Goal: Task Accomplishment & Management: Complete application form

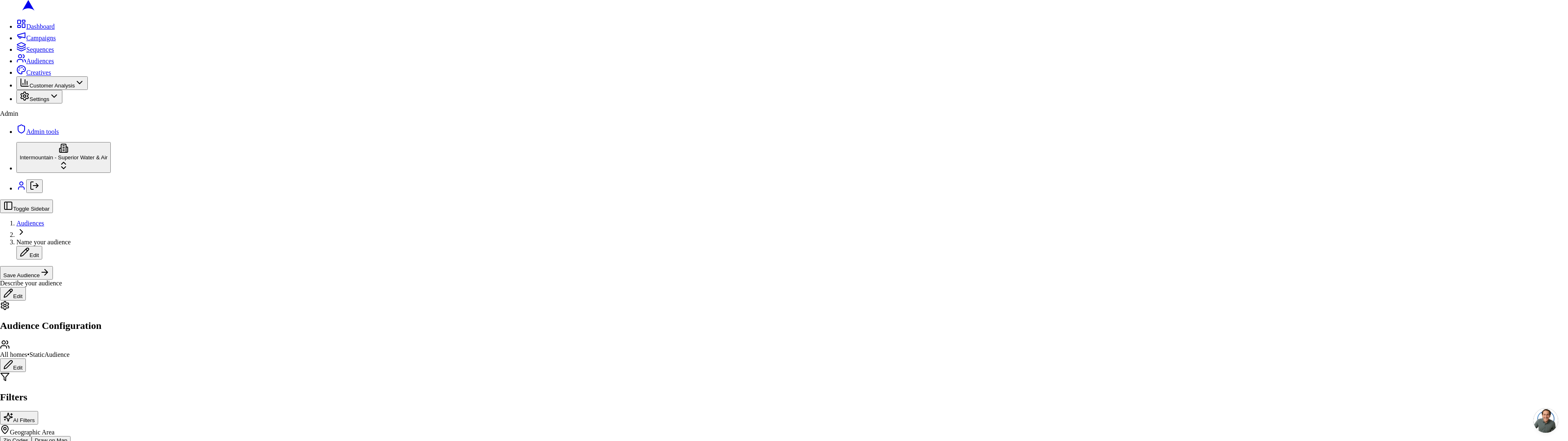
drag, startPoint x: 109, startPoint y: 289, endPoint x: 101, endPoint y: 291, distance: 8.2
click at [101, 286] on div "Single Family" at bounding box center [80, 280] width 82 height 12
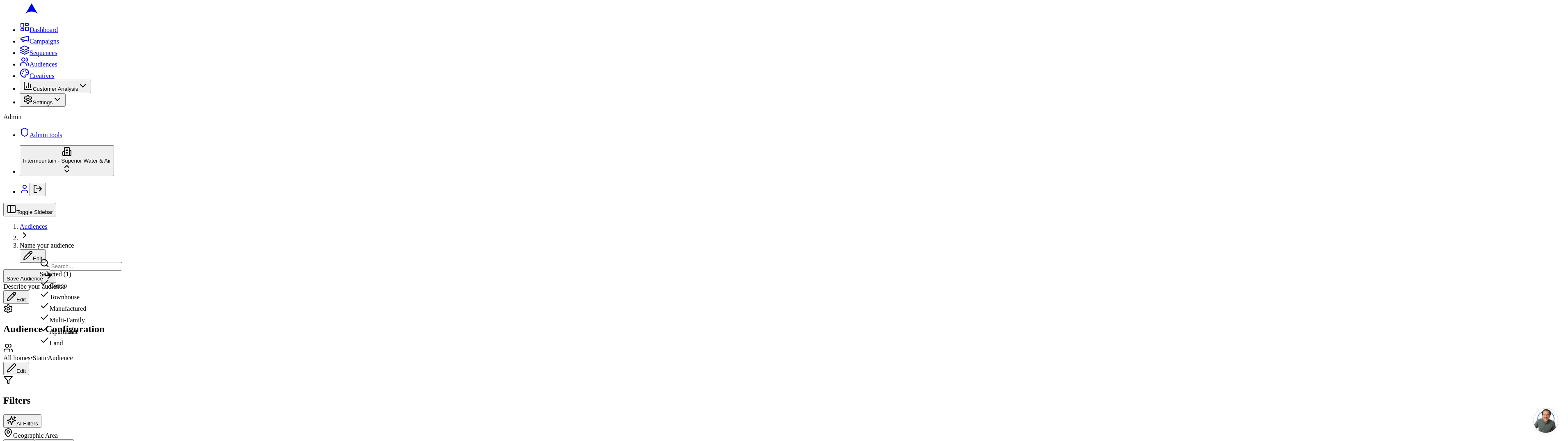
drag, startPoint x: 15, startPoint y: 365, endPoint x: 24, endPoint y: 366, distance: 9.1
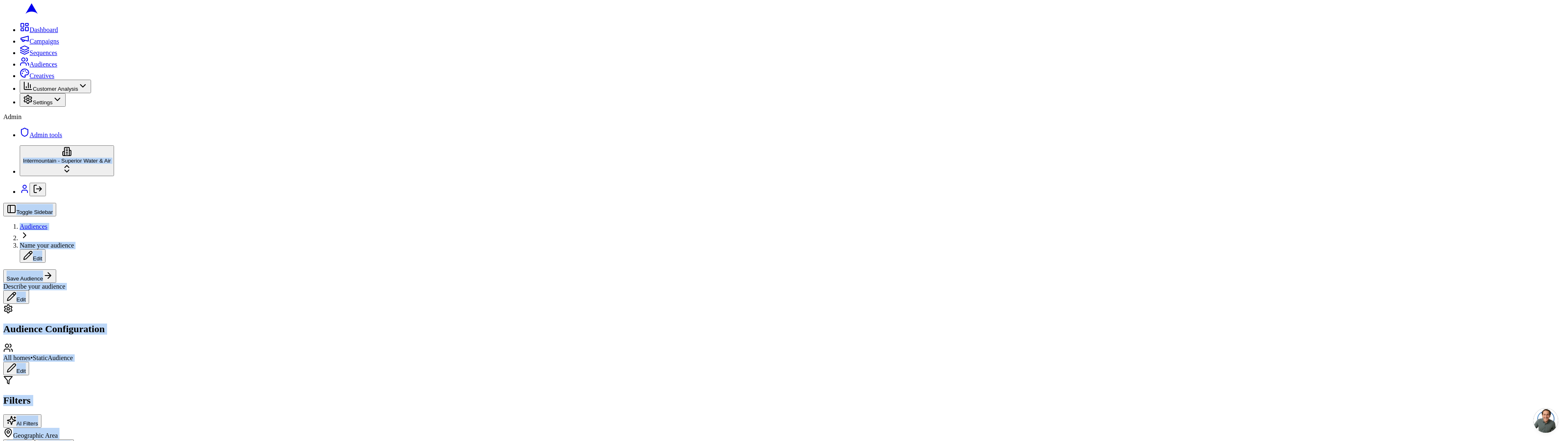
scroll to position [85, 0]
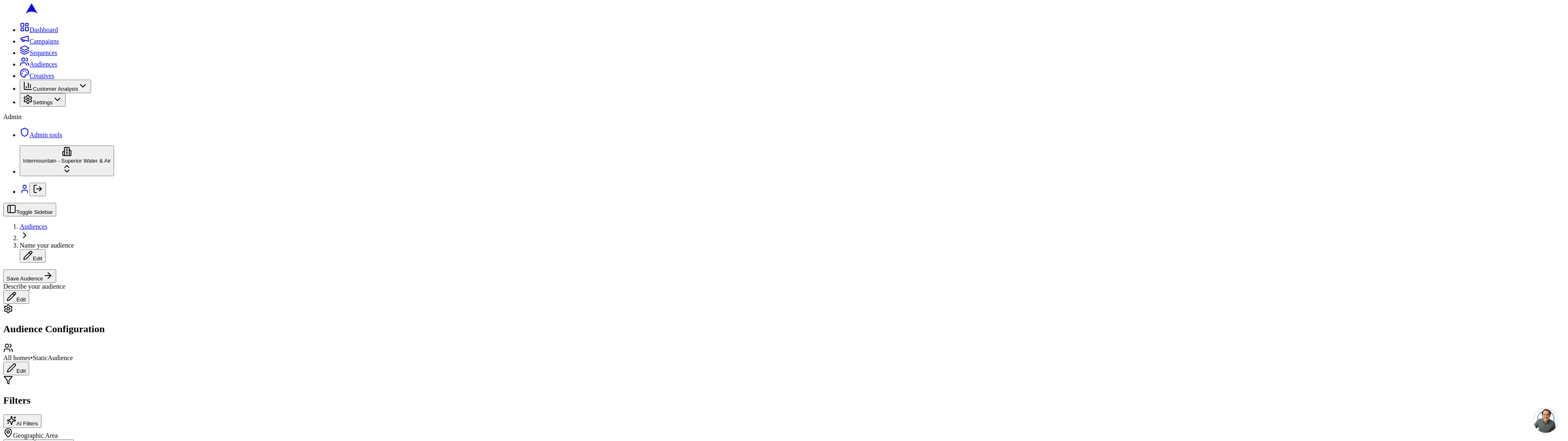
drag, startPoint x: 21, startPoint y: 320, endPoint x: 36, endPoint y: 330, distance: 18.0
drag, startPoint x: 69, startPoint y: 355, endPoint x: 104, endPoint y: 353, distance: 35.1
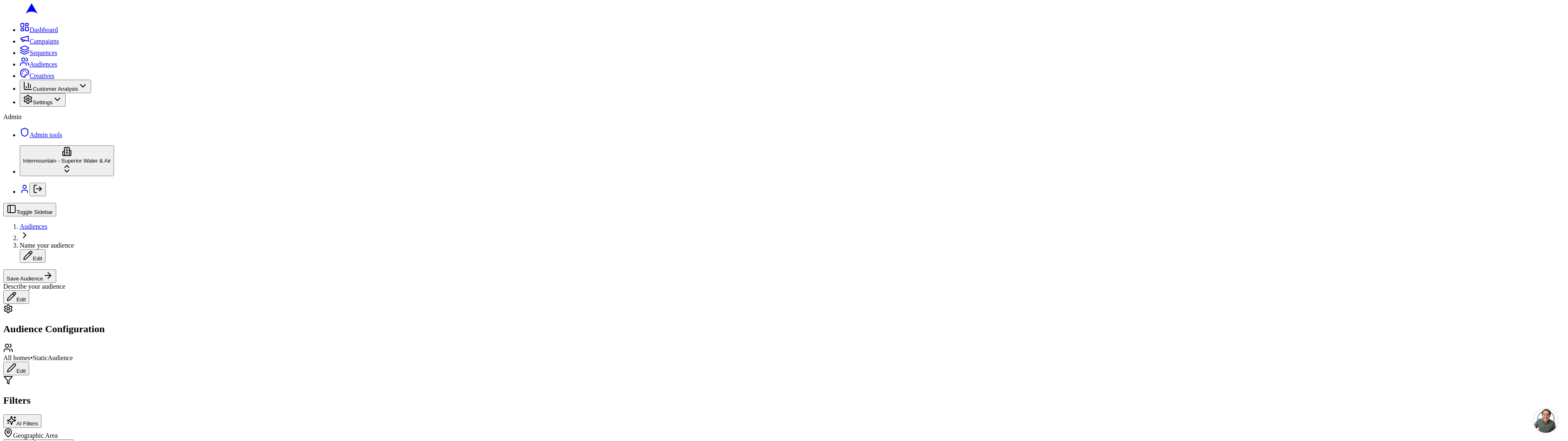
type input "1"
type input "3"
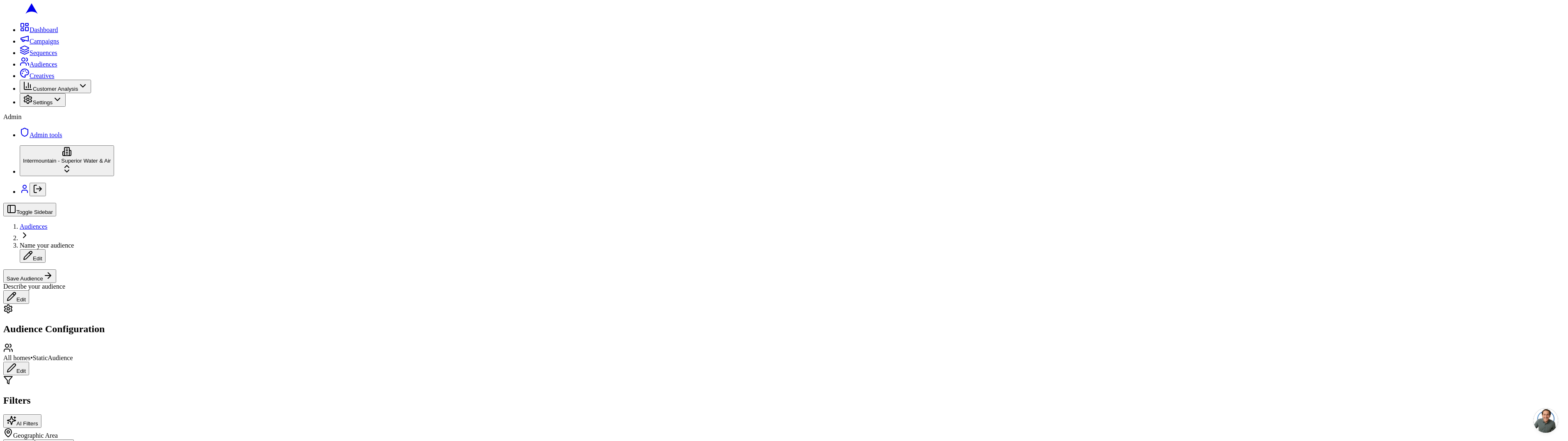
click at [29, 362] on button "Edit" at bounding box center [16, 369] width 26 height 13
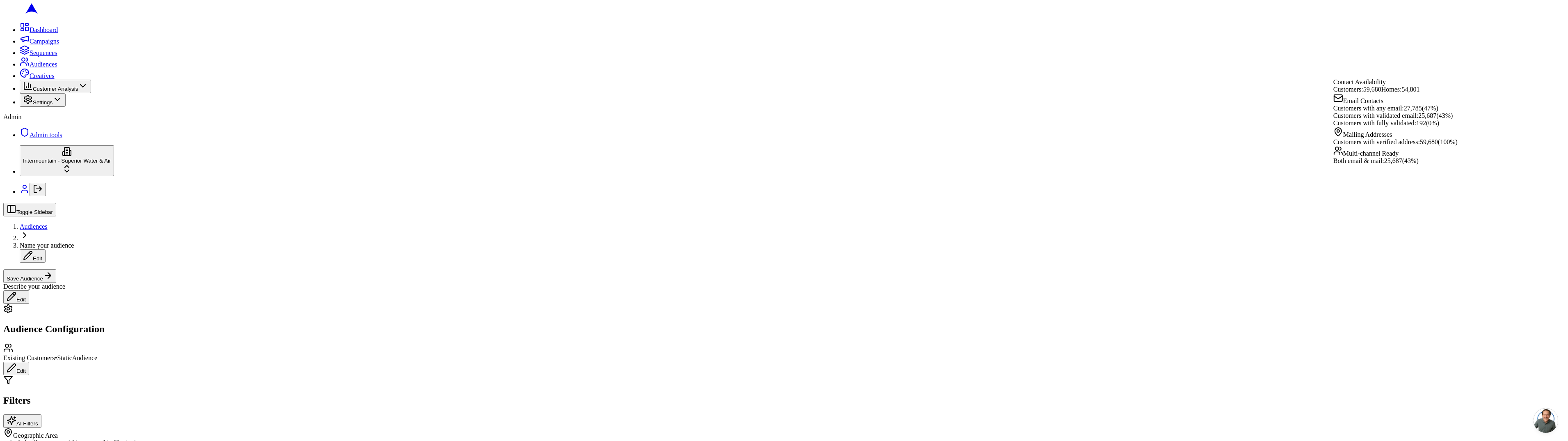
scroll to position [65, 0]
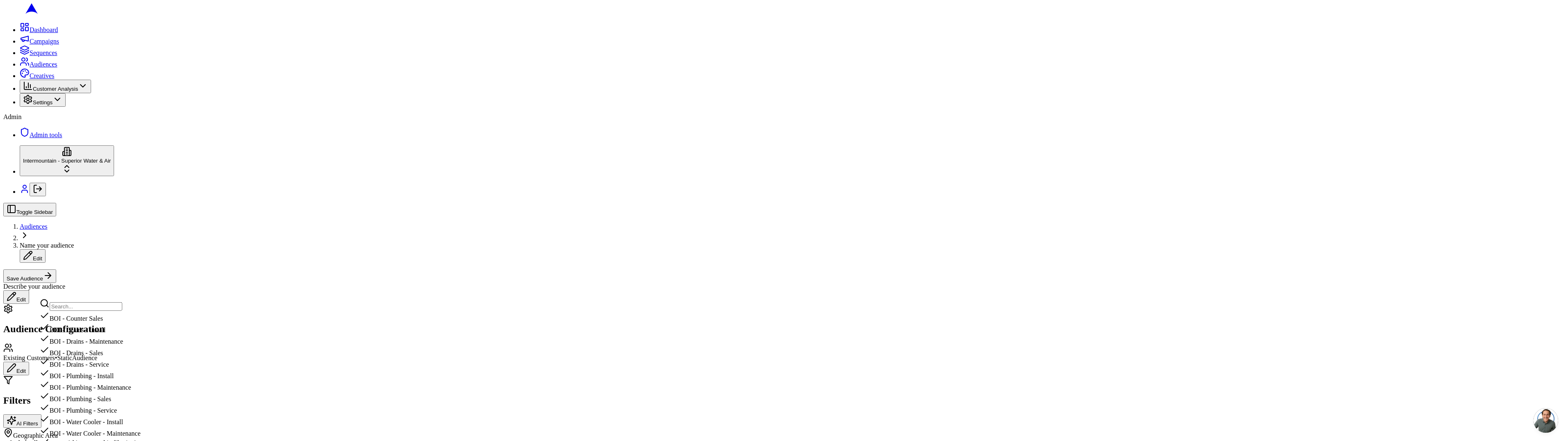
scroll to position [109, 0]
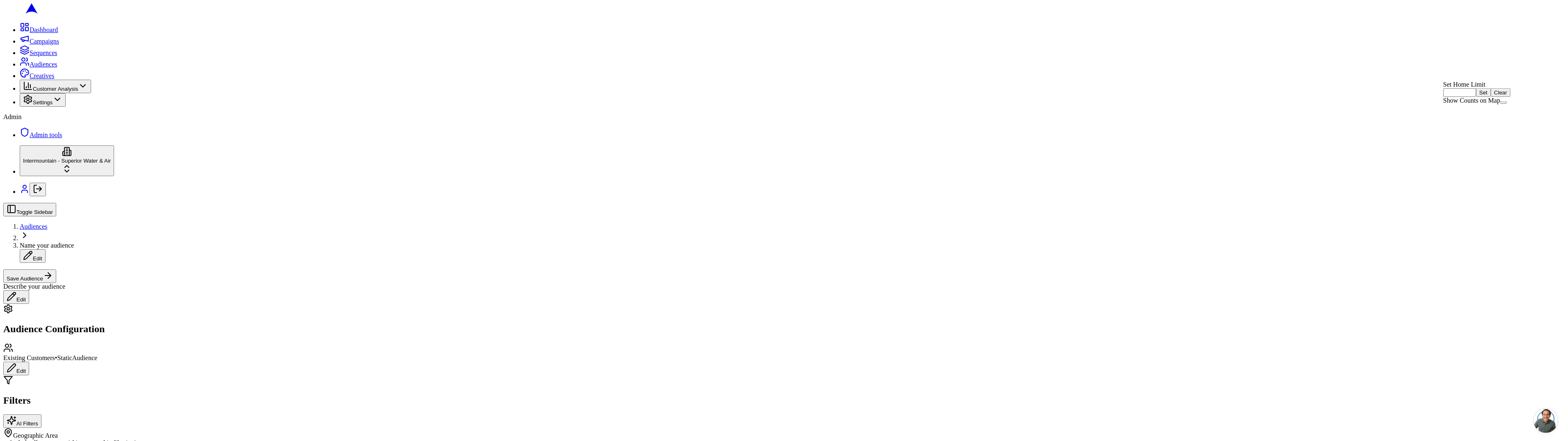
click at [1507, 104] on button "Show Counts on Map" at bounding box center [1503, 102] width 7 height 2
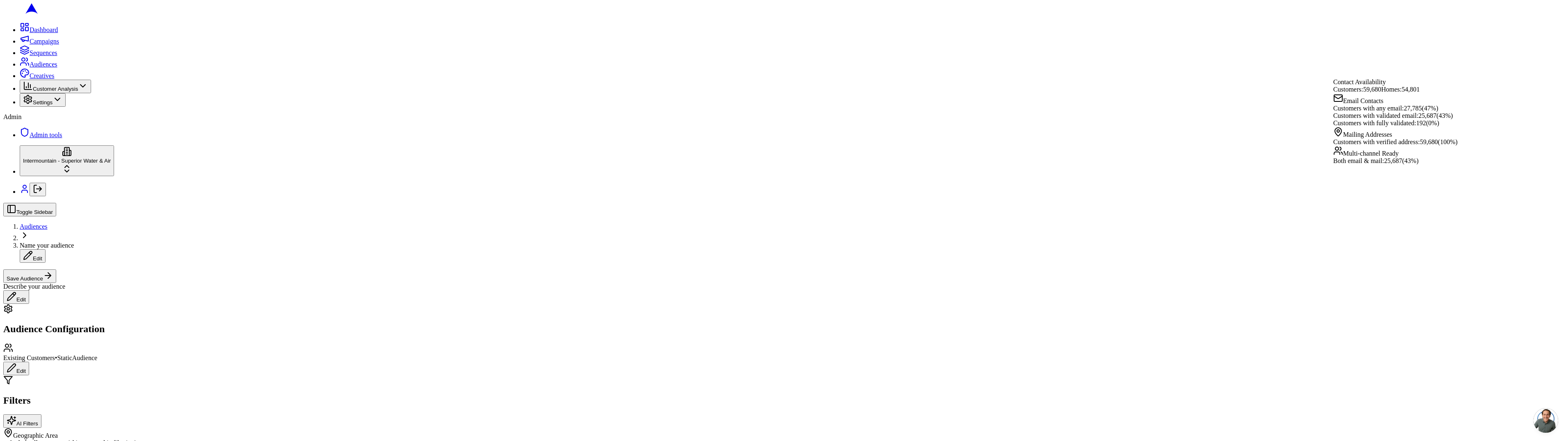
drag, startPoint x: 1251, startPoint y: 66, endPoint x: 961, endPoint y: 65, distance: 290.0
radio input "true"
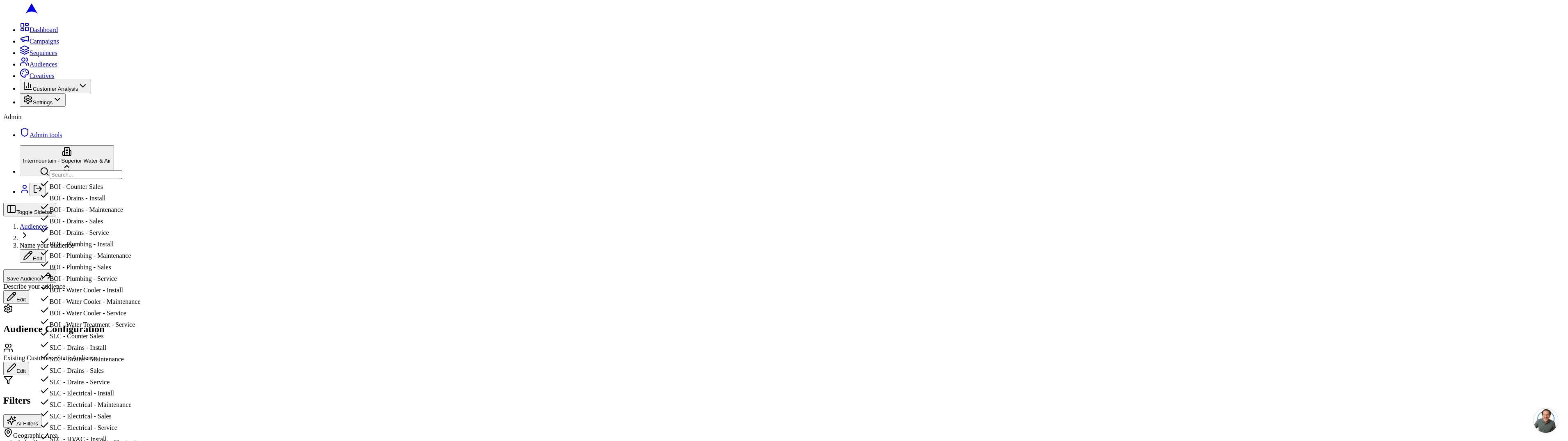
scroll to position [94, 0]
click at [122, 176] on input "text" at bounding box center [86, 175] width 72 height 9
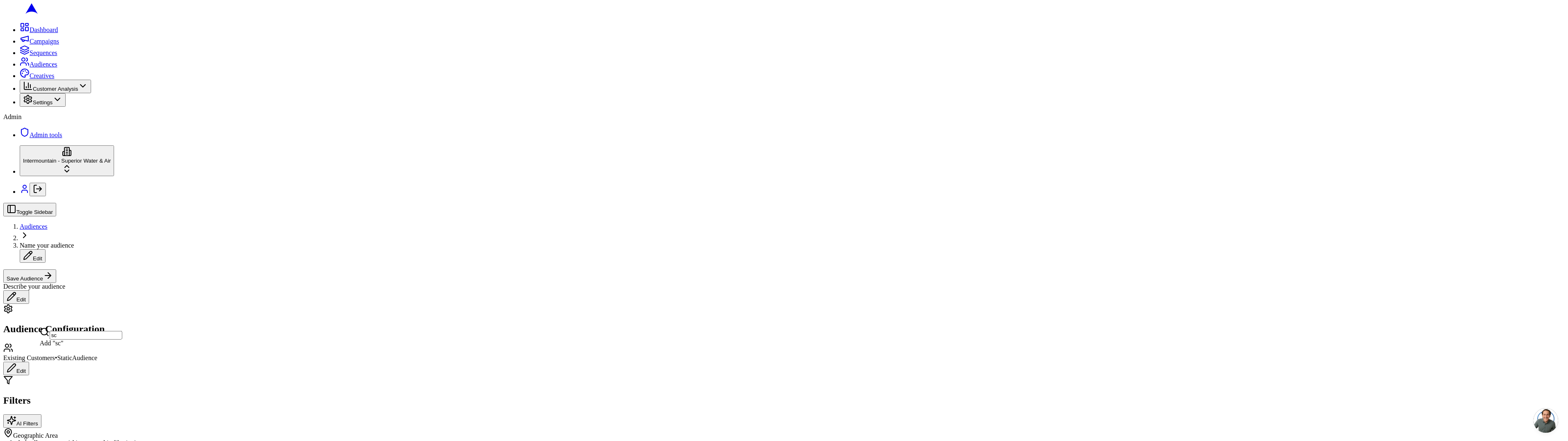
scroll to position [0, 0]
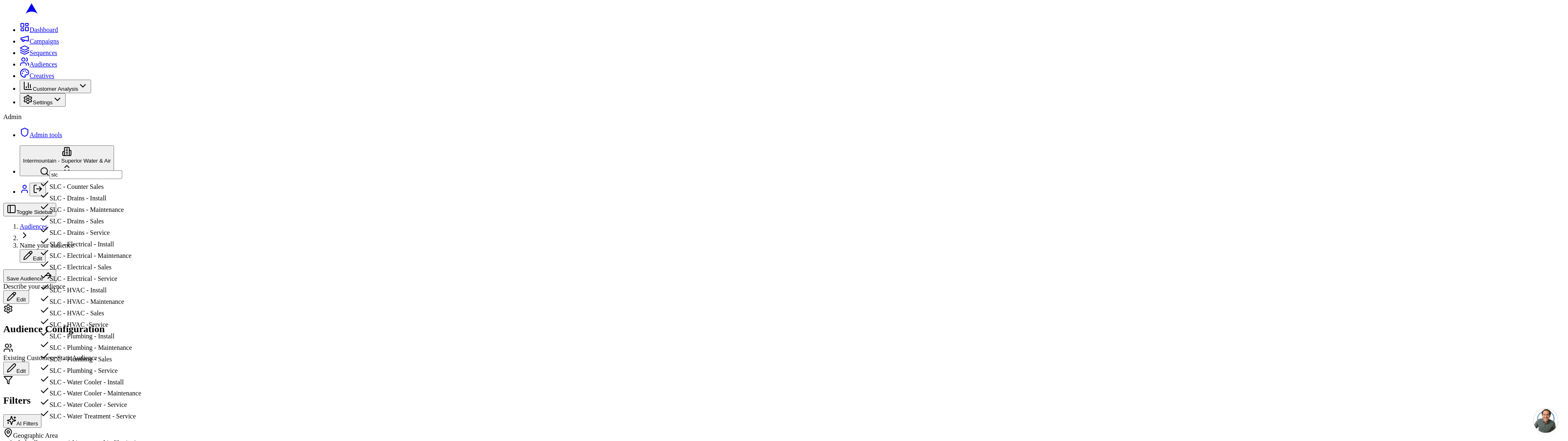
type input "slc"
click at [52, 191] on div "SLC - Counter Sales" at bounding box center [90, 185] width 102 height 12
click at [66, 181] on div "BOI - Counter Sales" at bounding box center [91, 175] width 102 height 12
click at [95, 160] on input "text" at bounding box center [86, 157] width 72 height 9
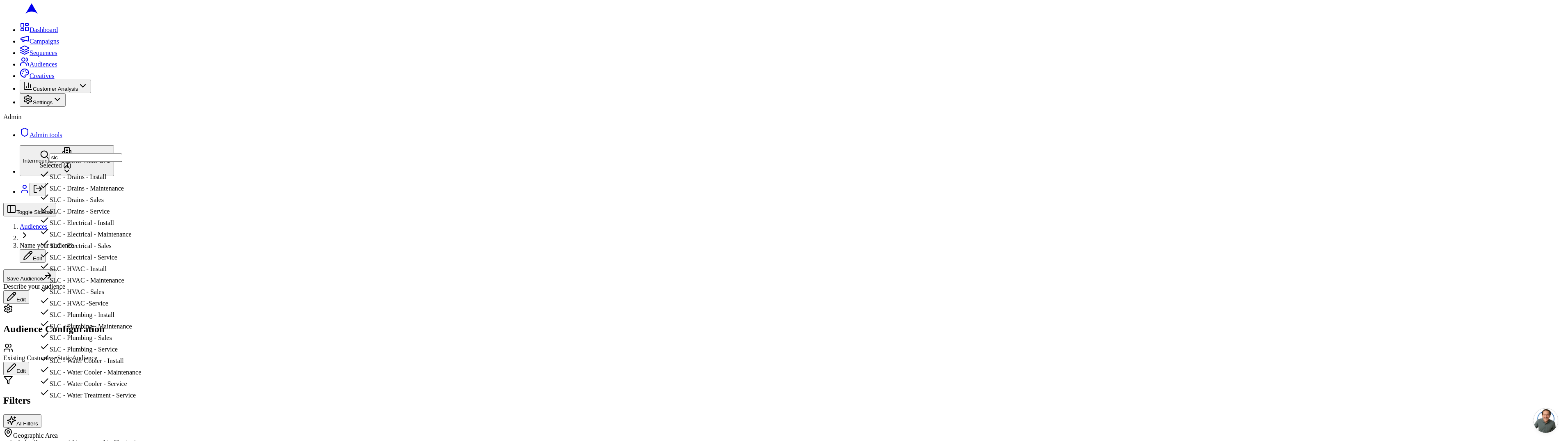
type input "slc"
click at [110, 227] on div "SLC - Electrical - Install" at bounding box center [90, 220] width 102 height 12
click at [128, 385] on div "SLC - Electrical - Sales" at bounding box center [91, 390] width 102 height 12
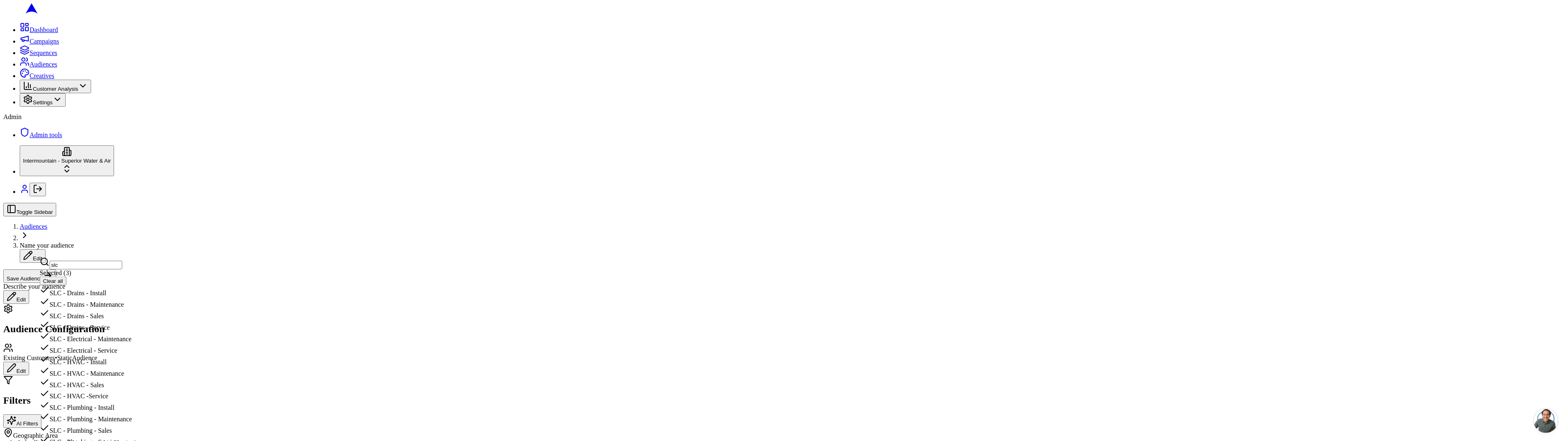
type input "slc"
click at [108, 366] on div "SLC - HVAC - Install" at bounding box center [90, 360] width 102 height 12
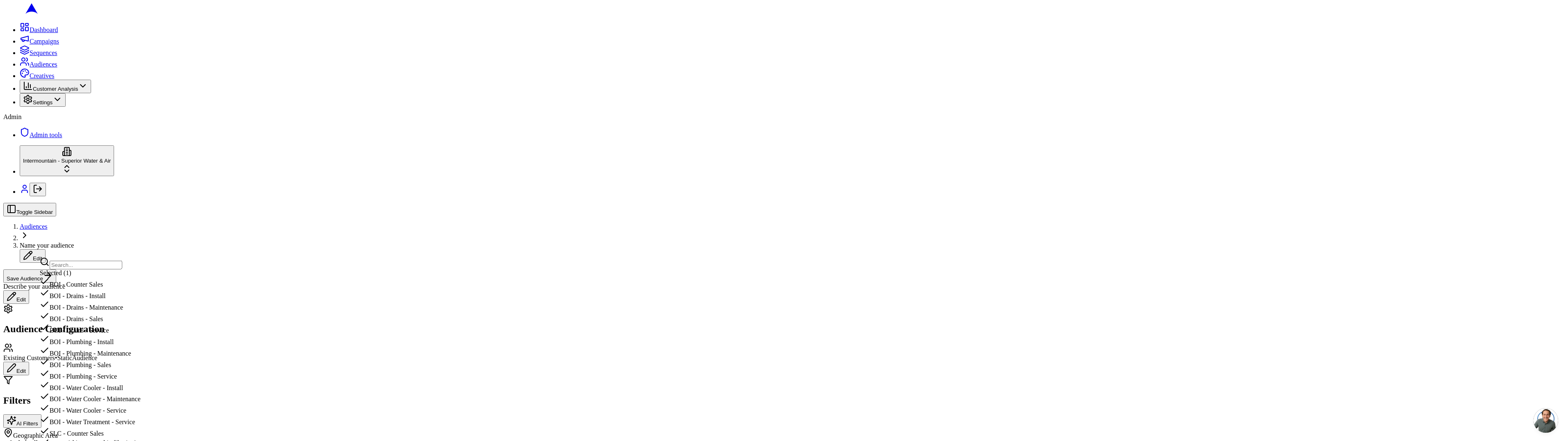
click at [94, 264] on input "text" at bounding box center [86, 265] width 72 height 9
type input "hvac"
click at [109, 311] on div "SLC - HVAC -Service" at bounding box center [82, 305] width 85 height 12
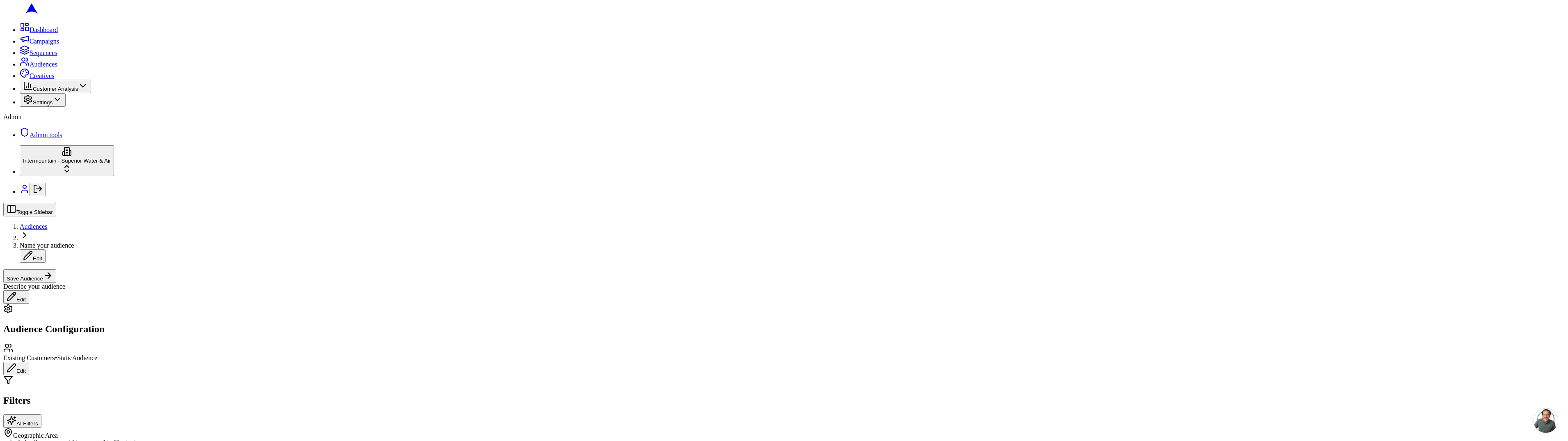
radio input "true"
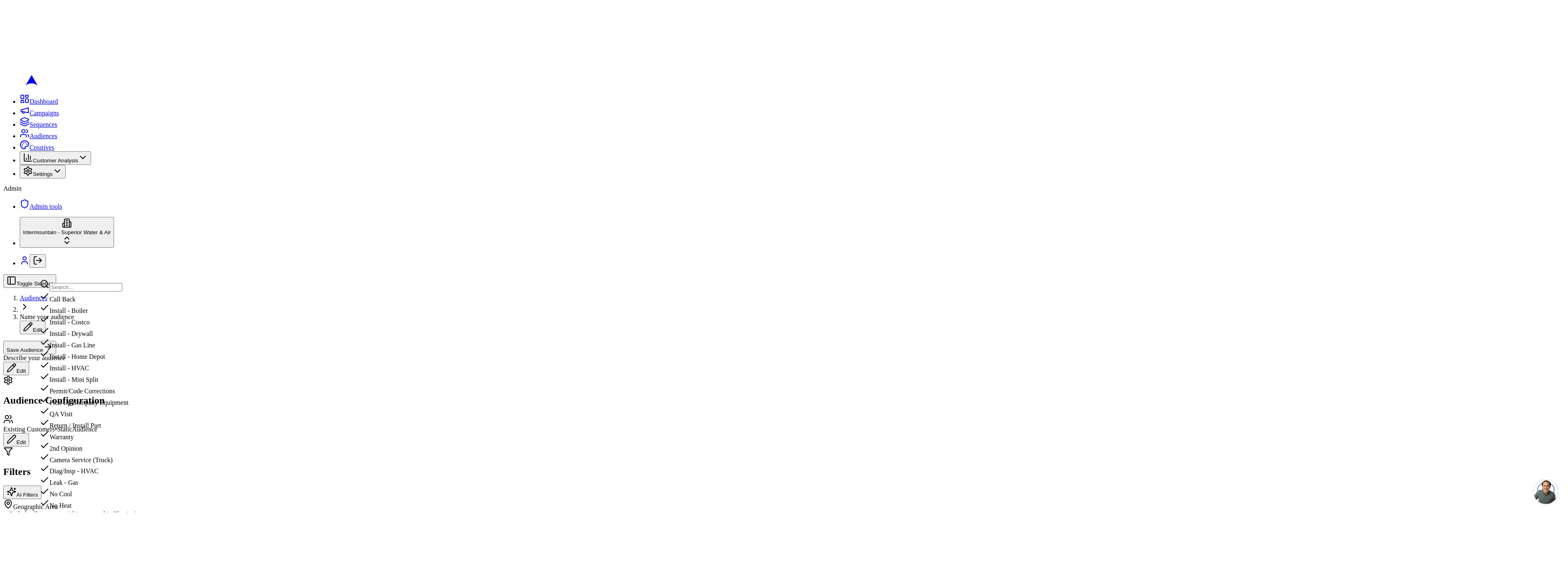
scroll to position [51, 0]
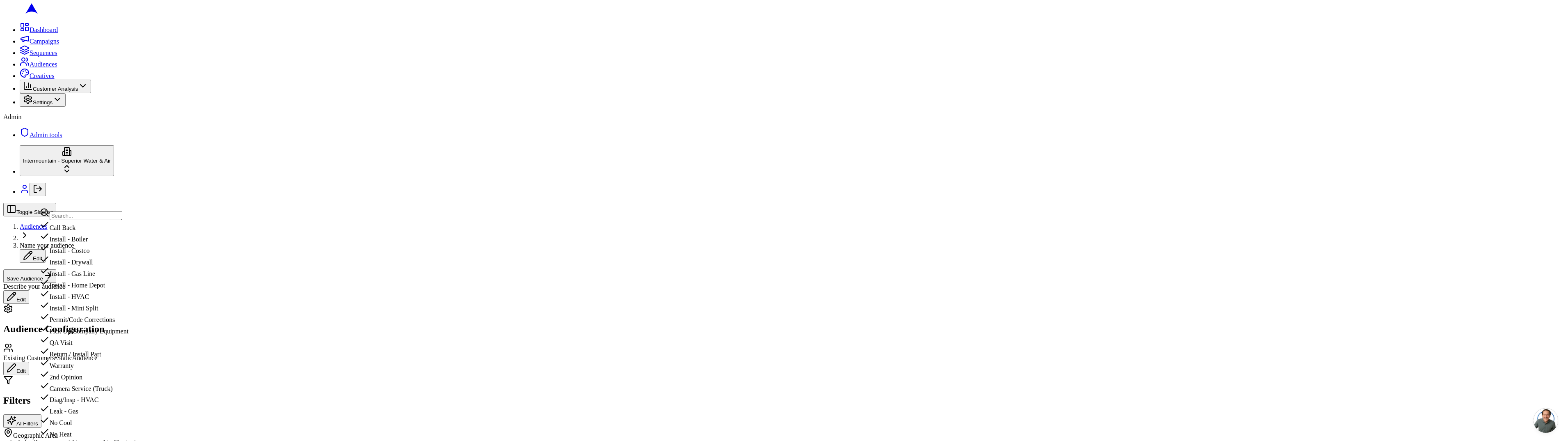
click at [116, 289] on div "Install - HVAC" at bounding box center [84, 294] width 89 height 12
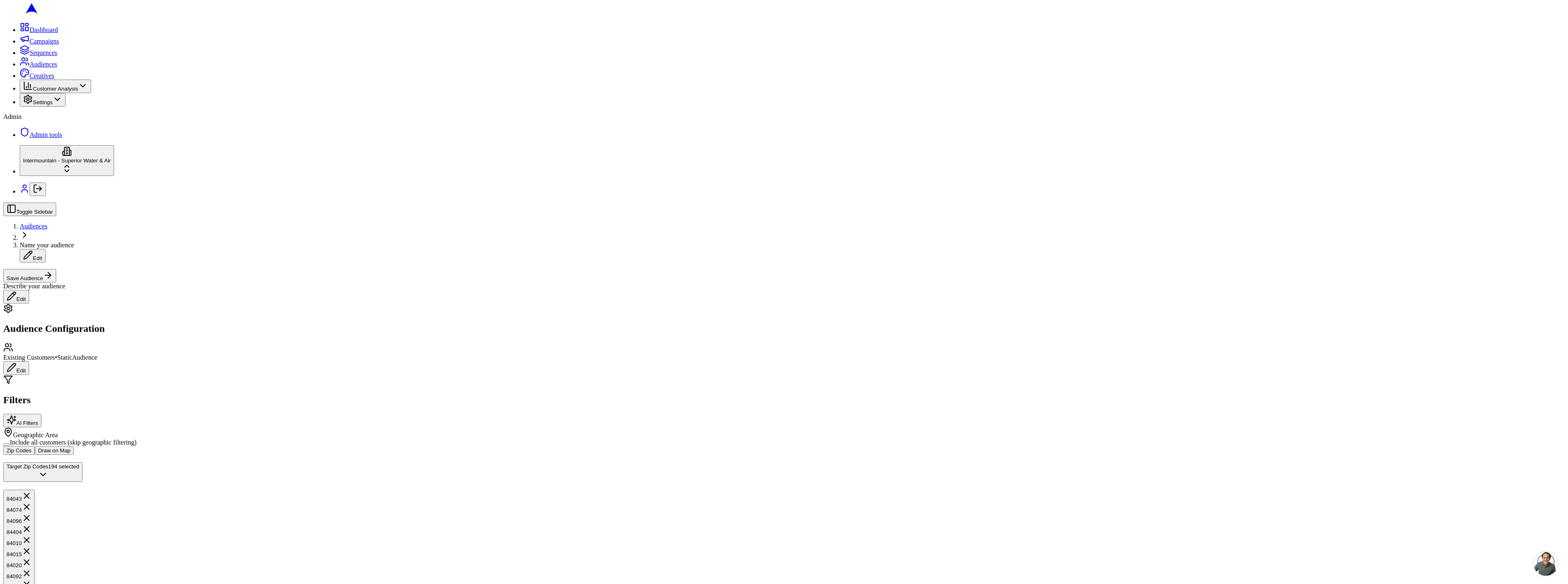
click at [1406, 203] on div "Toggle Sidebar Audiences Name your audience Edit Save Audience Describe your au…" at bounding box center [783, 253] width 1561 height 101
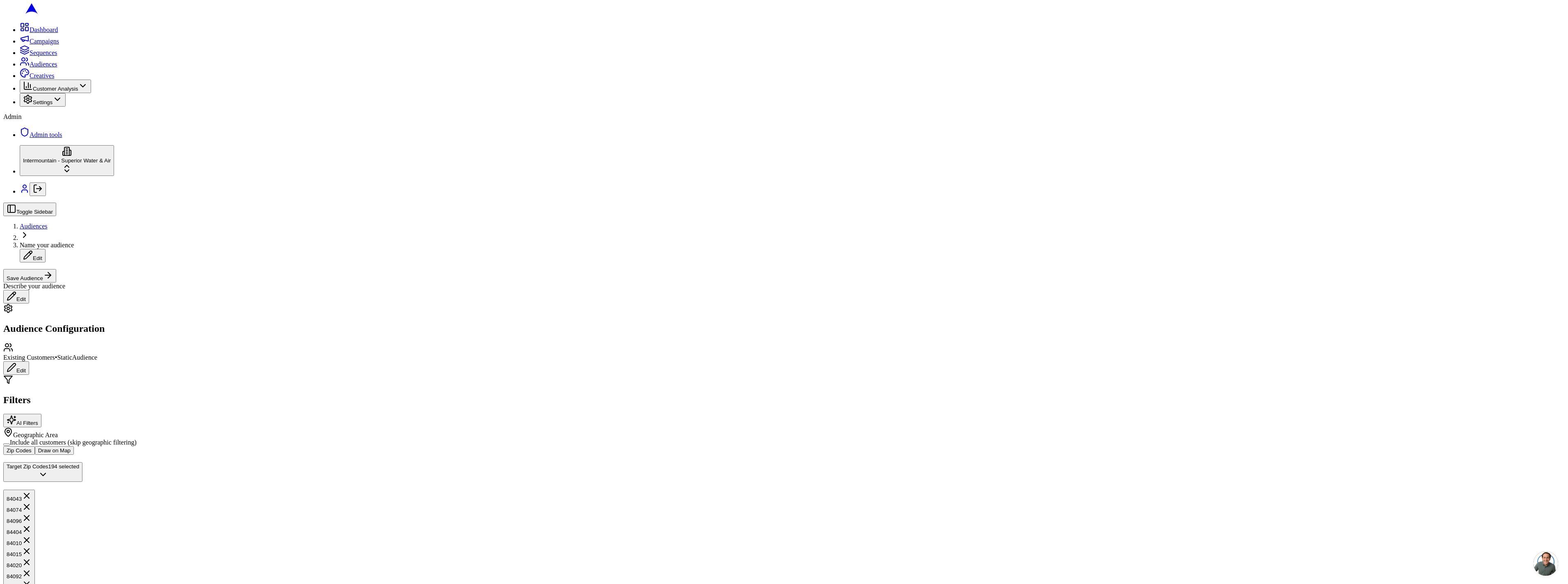
scroll to position [115, 0]
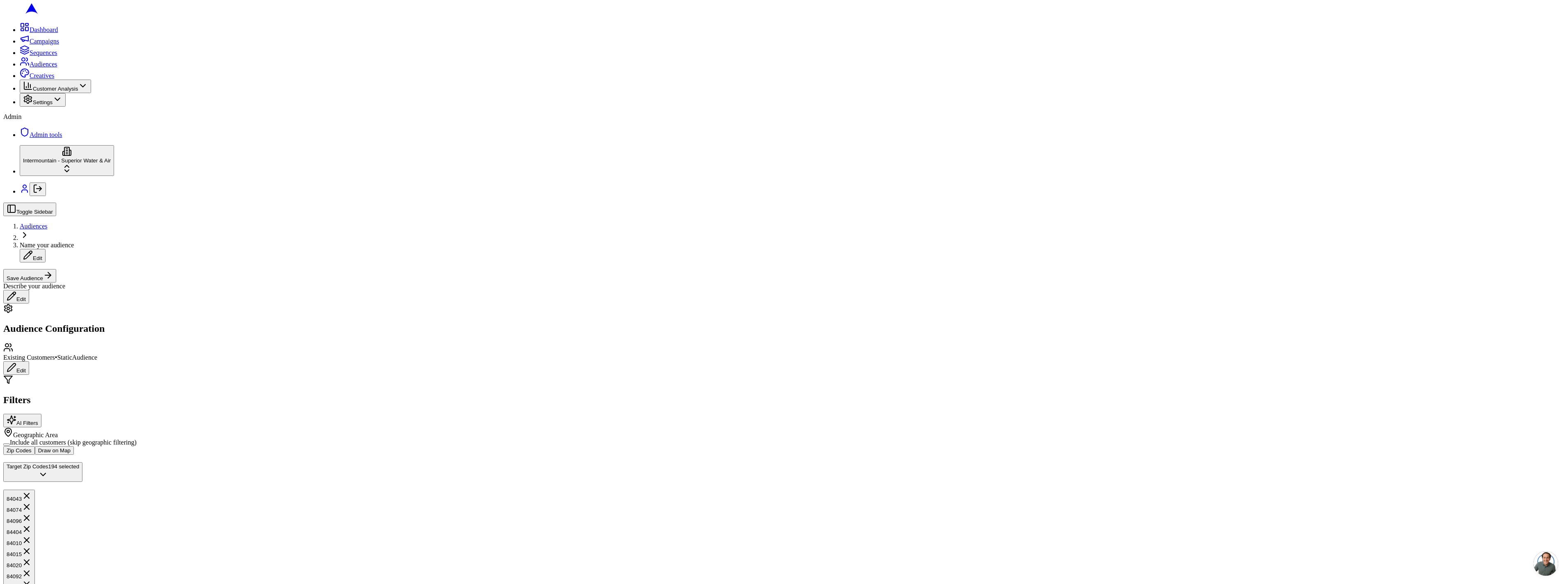
click at [451, 375] on div "Filters AI Filters" at bounding box center [783, 401] width 1561 height 52
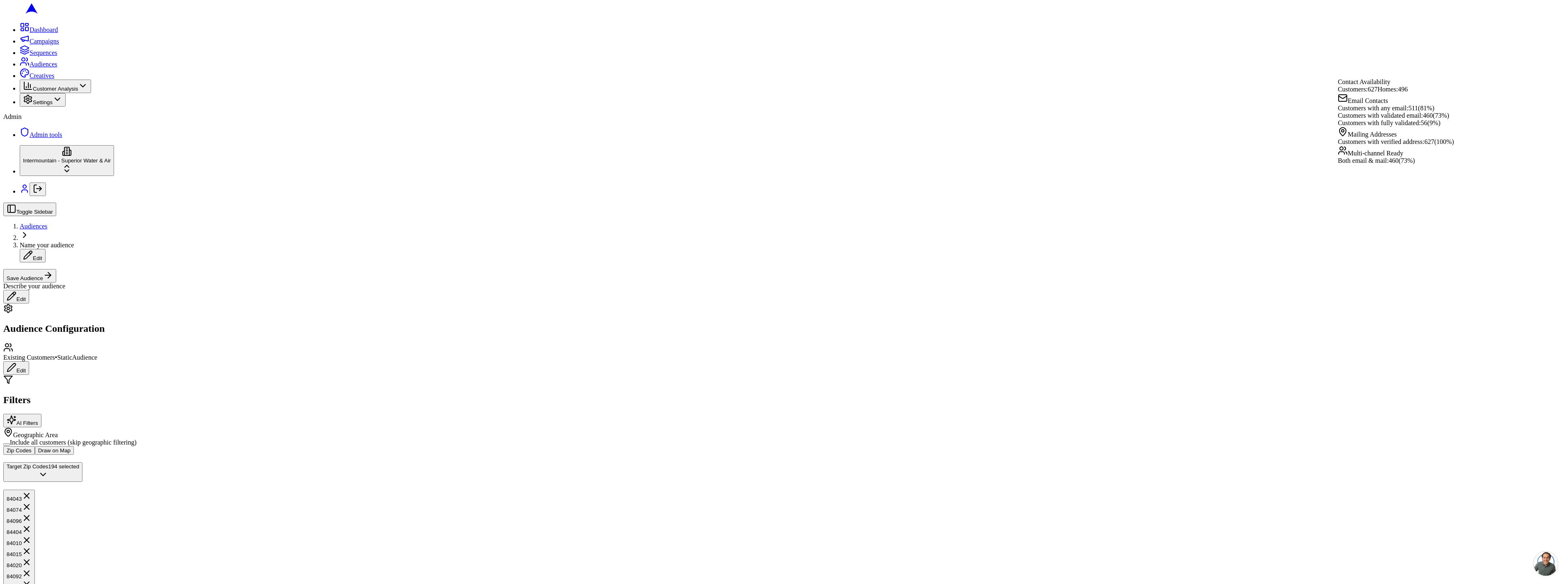
click at [10, 440] on button "Include all customers (skip geographic filtering)" at bounding box center [6, 445] width 7 height 2
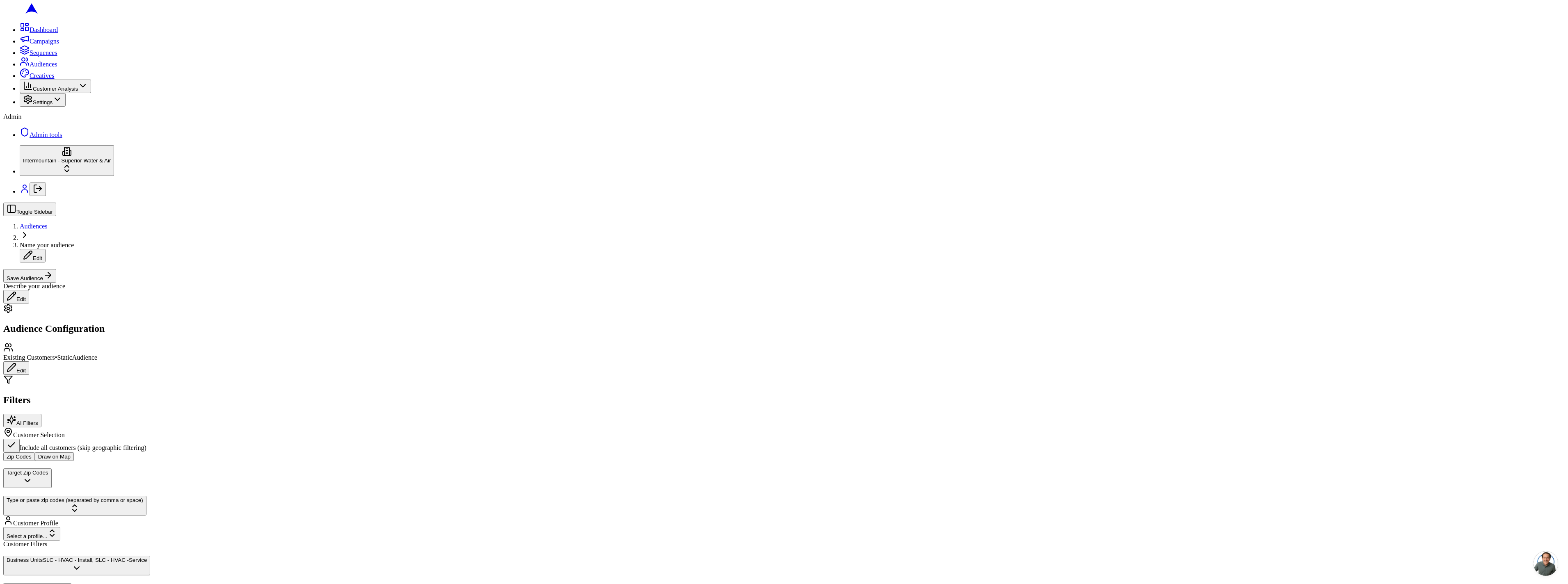
type button "on"
